Goal: Navigation & Orientation: Find specific page/section

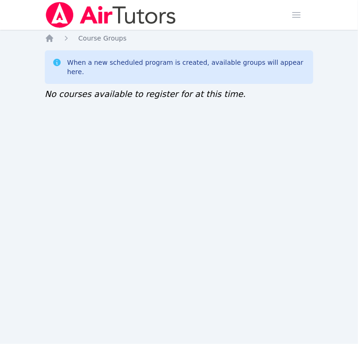
click at [195, 188] on div "Home Sessions Study Groups Students Messages Open user menu [PERSON_NAME] Open …" at bounding box center [179, 172] width 358 height 344
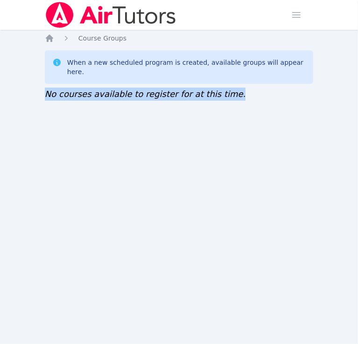
drag, startPoint x: 0, startPoint y: 0, endPoint x: 195, endPoint y: 188, distance: 271.3
click at [195, 188] on div "Home Sessions Study Groups Students Messages Open user menu KeAndrea Baldwin Op…" at bounding box center [179, 172] width 358 height 344
